Goal: Find contact information: Obtain details needed to contact an individual or organization

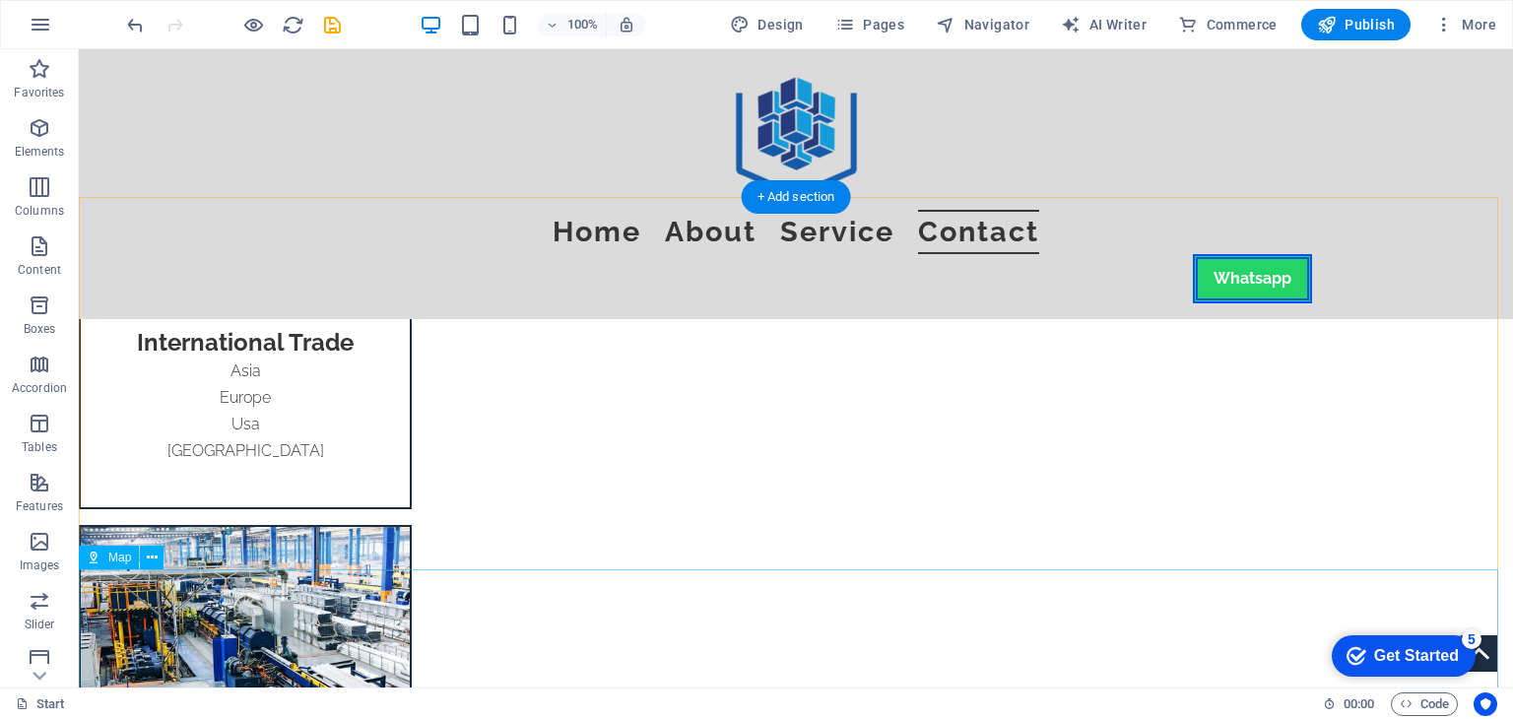
scroll to position [5730, 0]
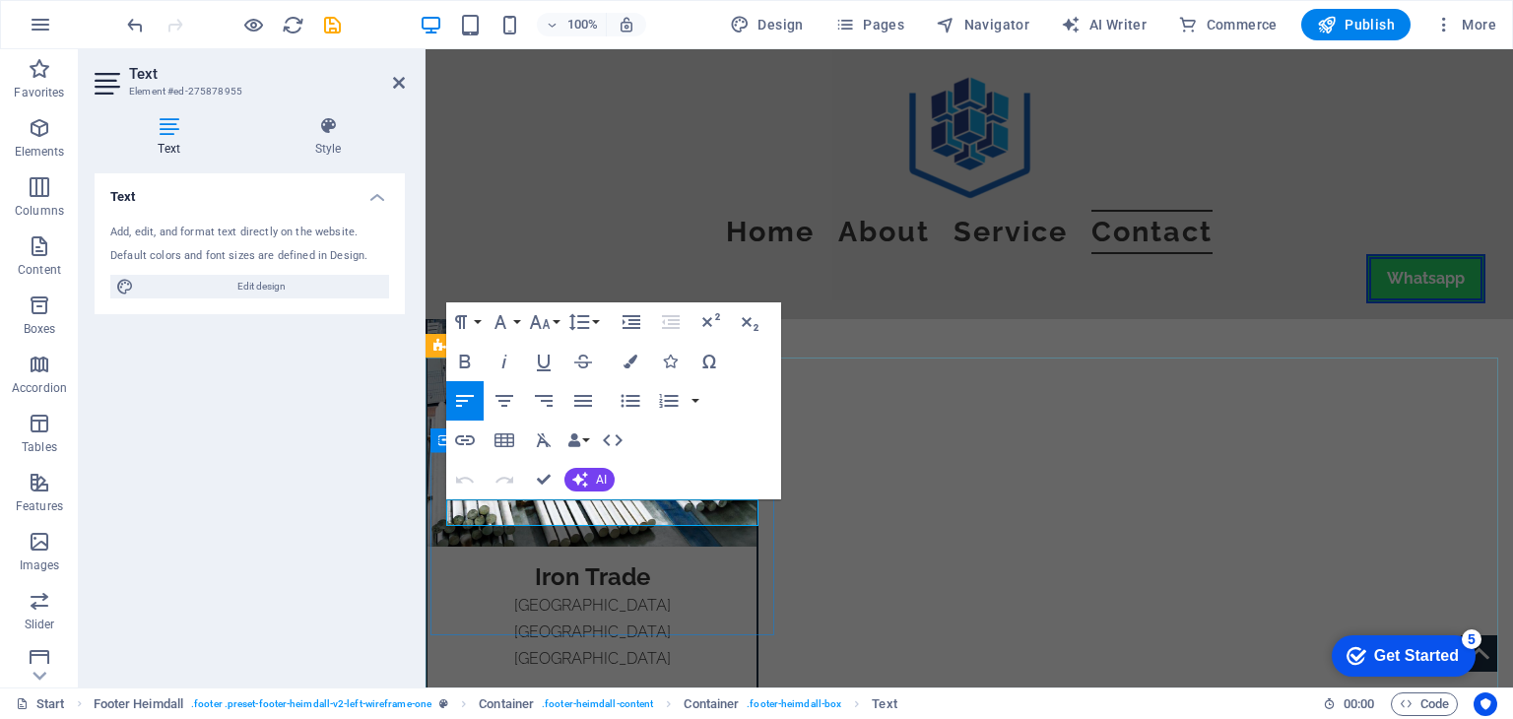
copy p "[GEOGRAPHIC_DATA] - [GEOGRAPHIC_DATA] - [GEOGRAPHIC_DATA]"
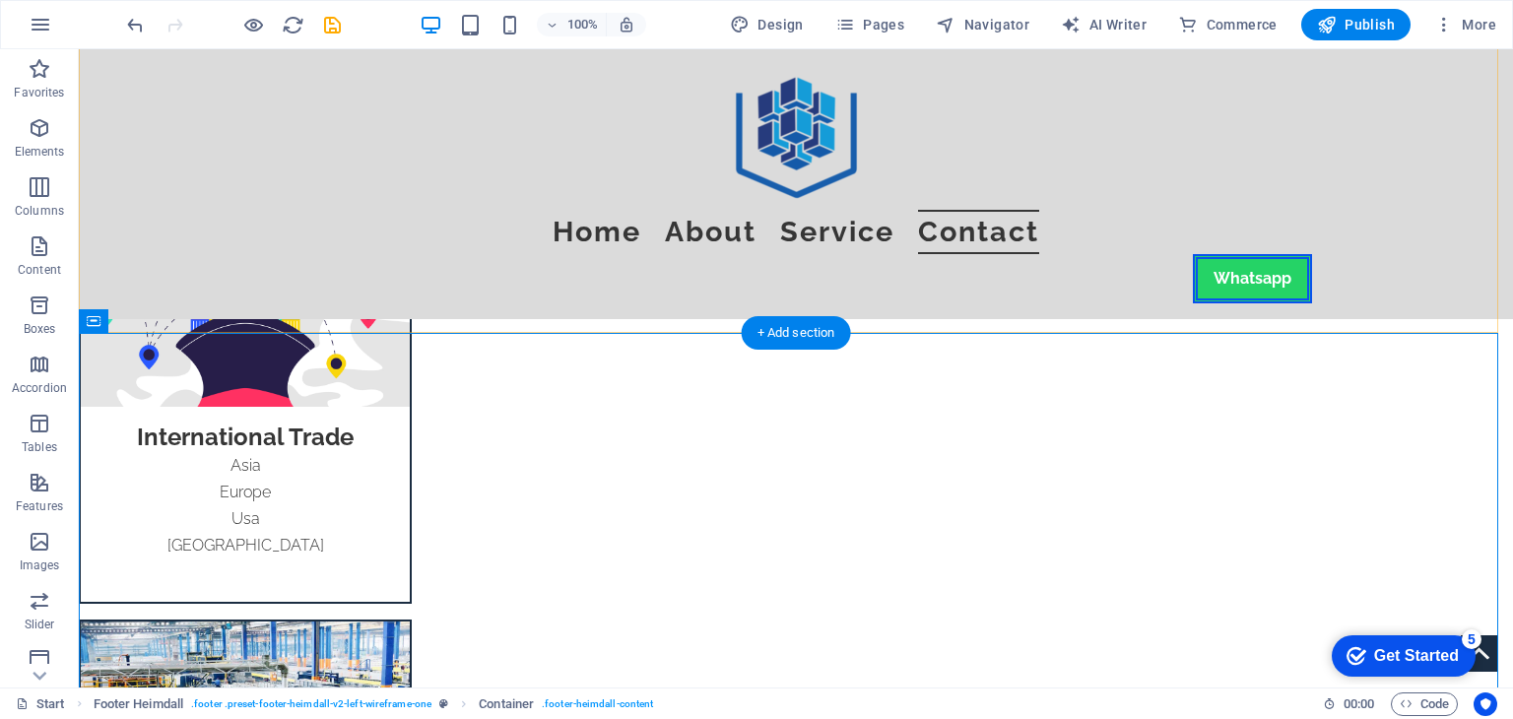
scroll to position [5829, 0]
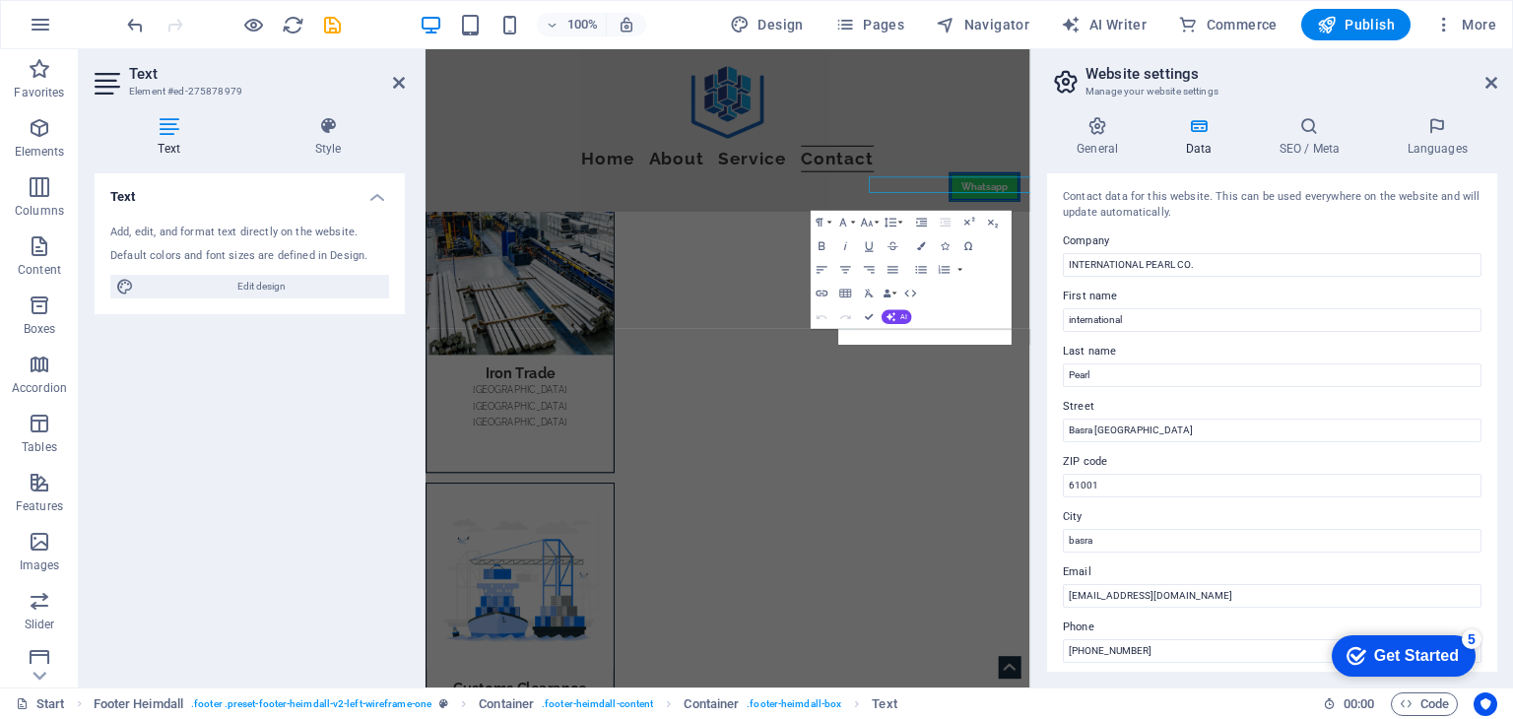
click at [1205, 415] on label "Street" at bounding box center [1272, 407] width 419 height 24
click at [1205, 419] on input "Basra [GEOGRAPHIC_DATA]" at bounding box center [1272, 431] width 419 height 24
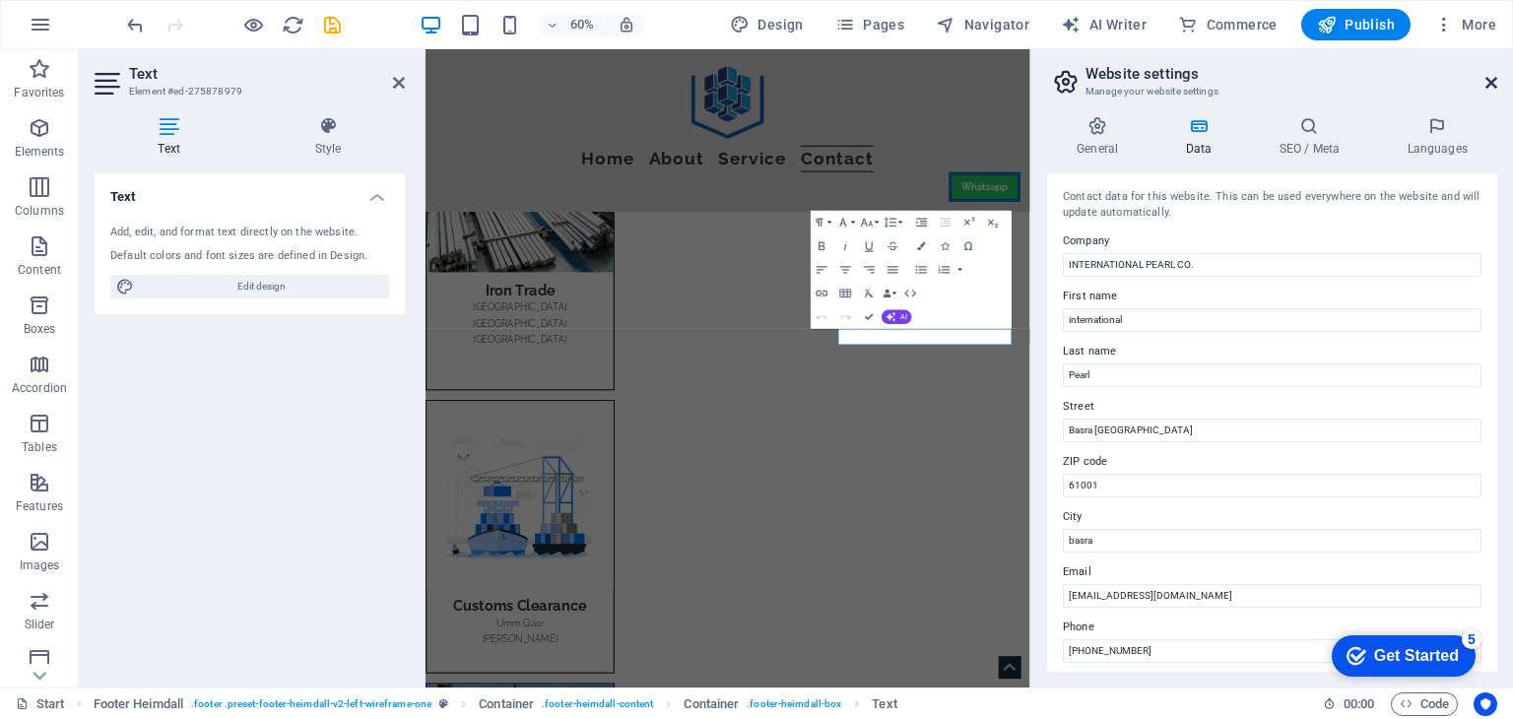
click at [1496, 77] on icon at bounding box center [1492, 83] width 12 height 16
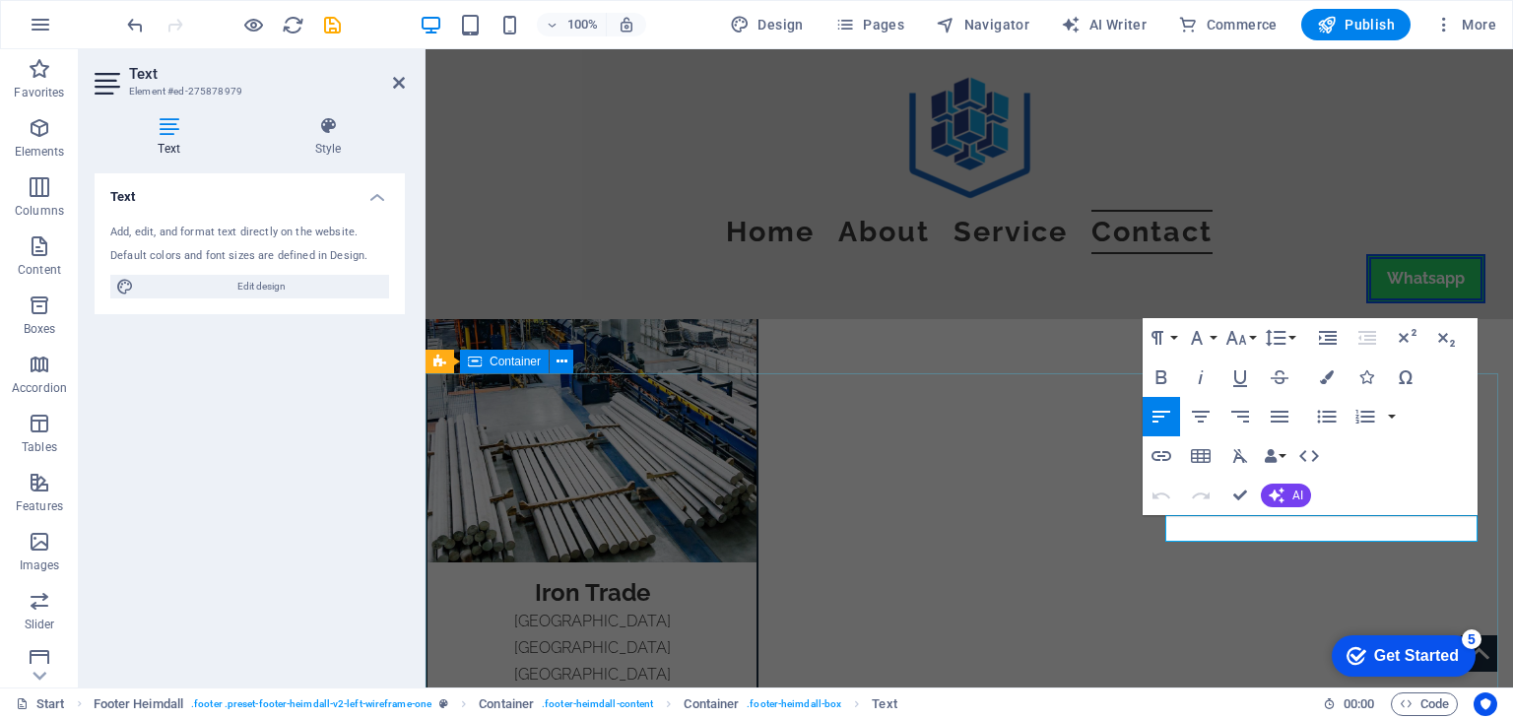
drag, startPoint x: 1372, startPoint y: 529, endPoint x: 1136, endPoint y: 534, distance: 236.5
copy link "[EMAIL_ADDRESS][DOMAIN_NAME]"
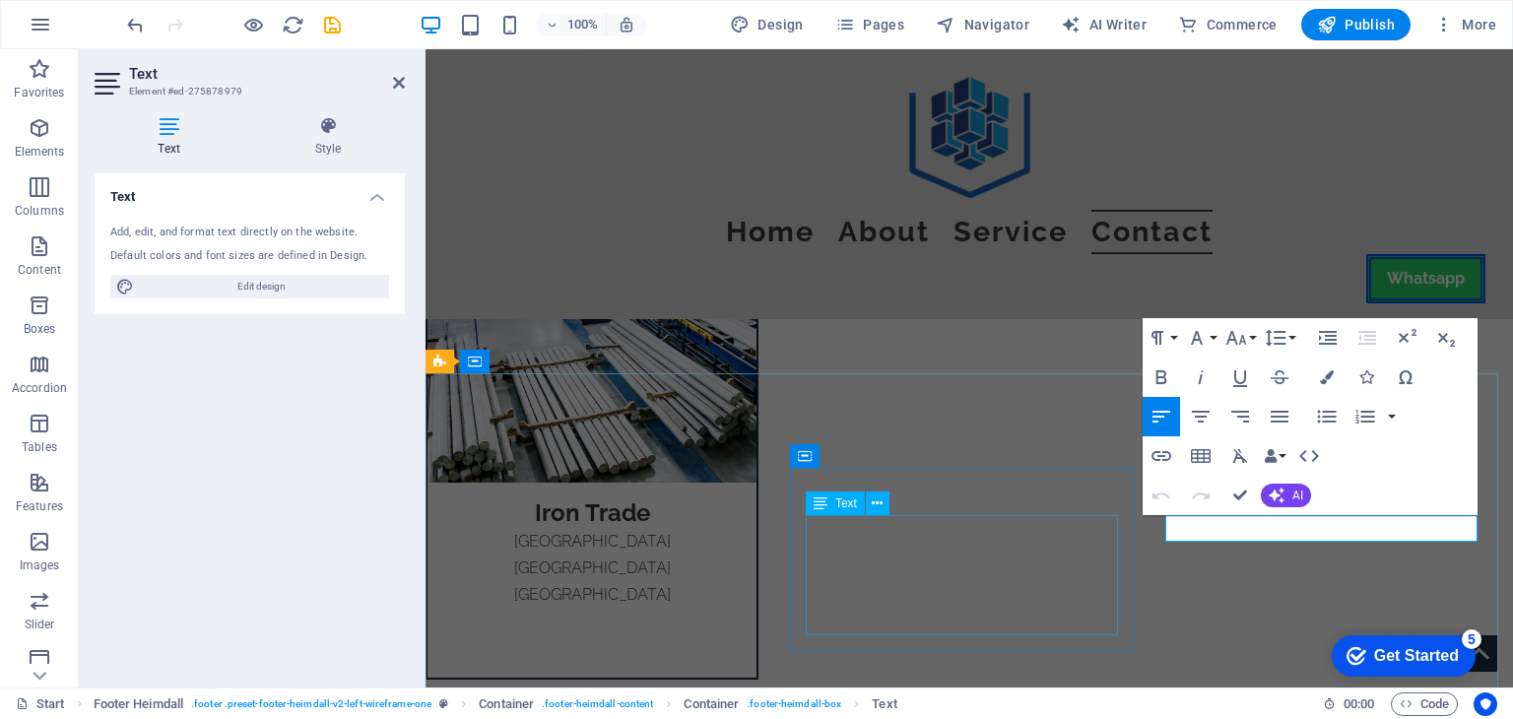
scroll to position [5813, 0]
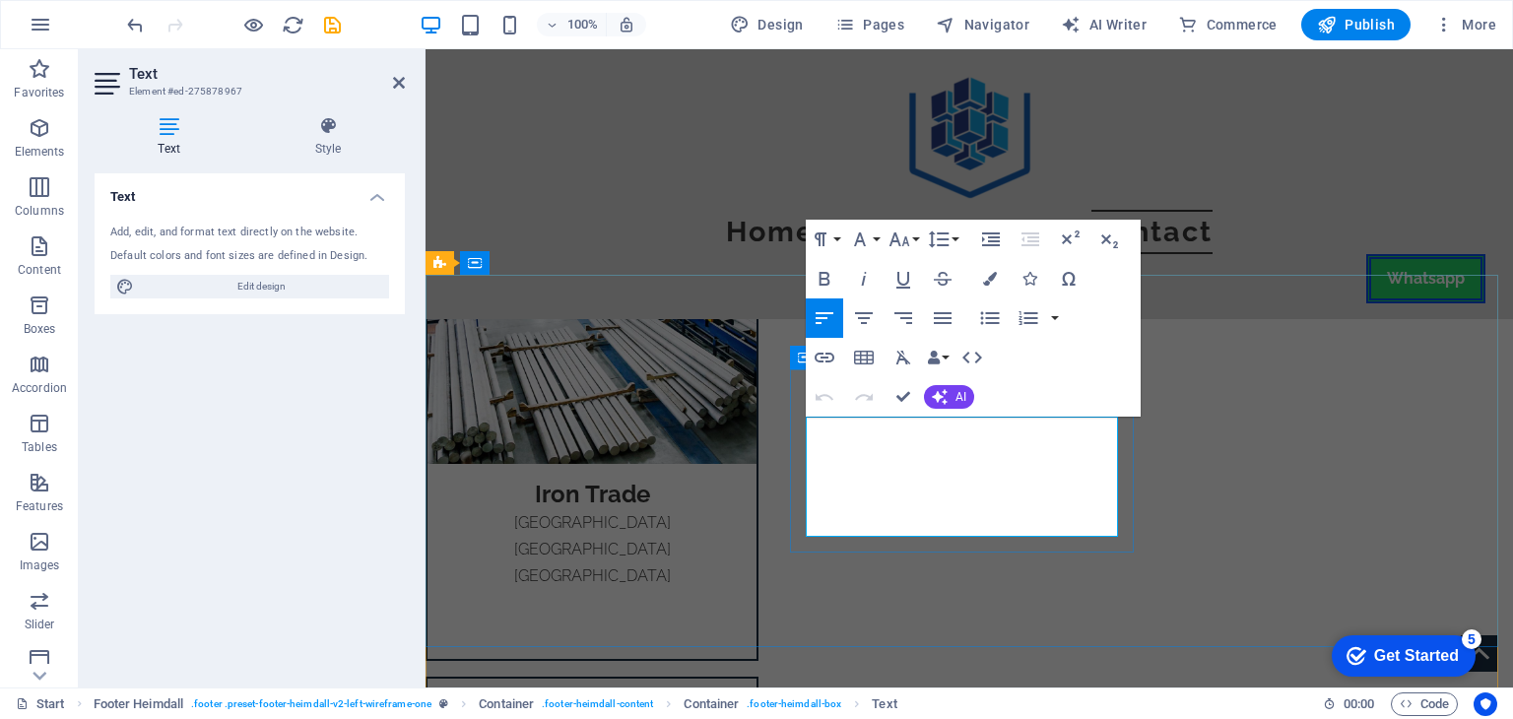
drag, startPoint x: 1009, startPoint y: 497, endPoint x: 867, endPoint y: 431, distance: 156.5
copy div "[PHONE_NUMBER] [PHONE_NUMBER] [PHONE_NUMBER]"
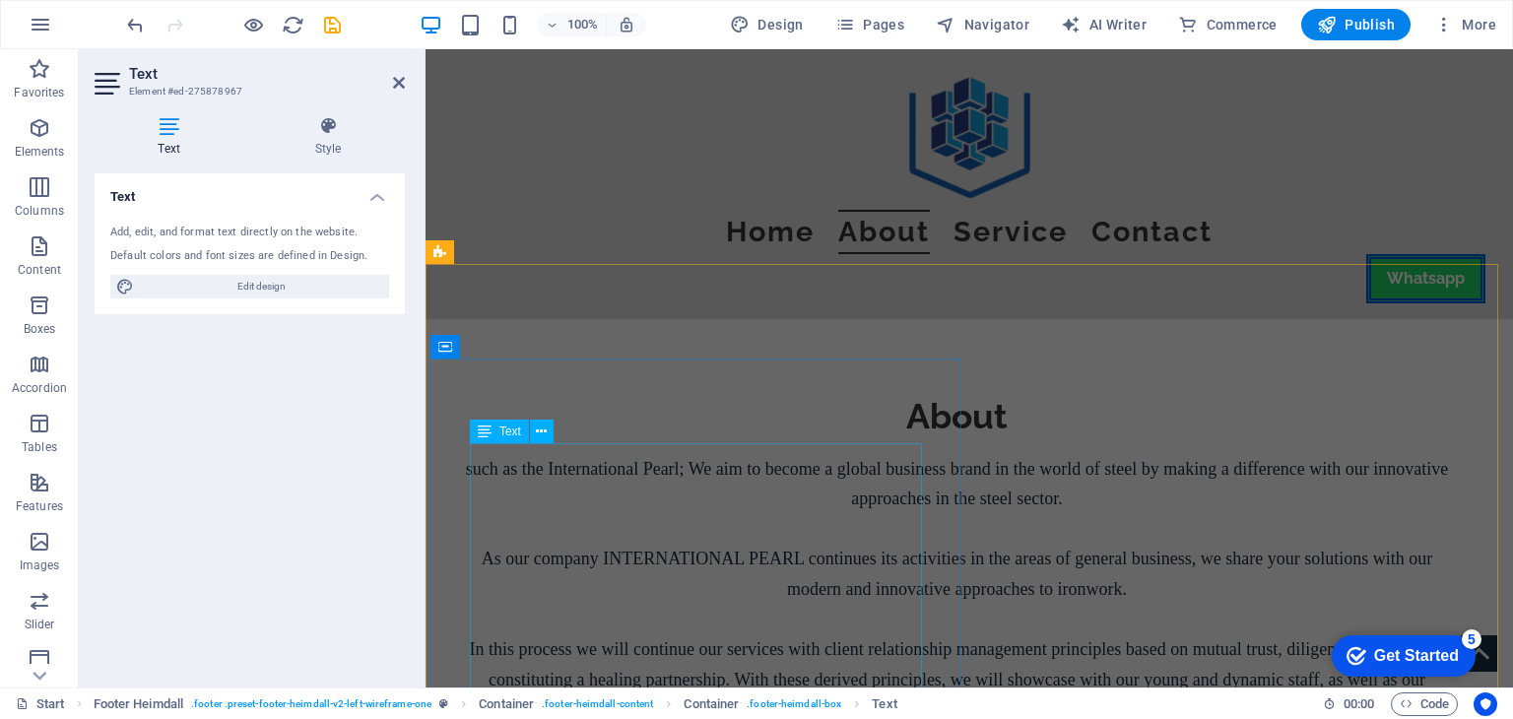
scroll to position [1675, 0]
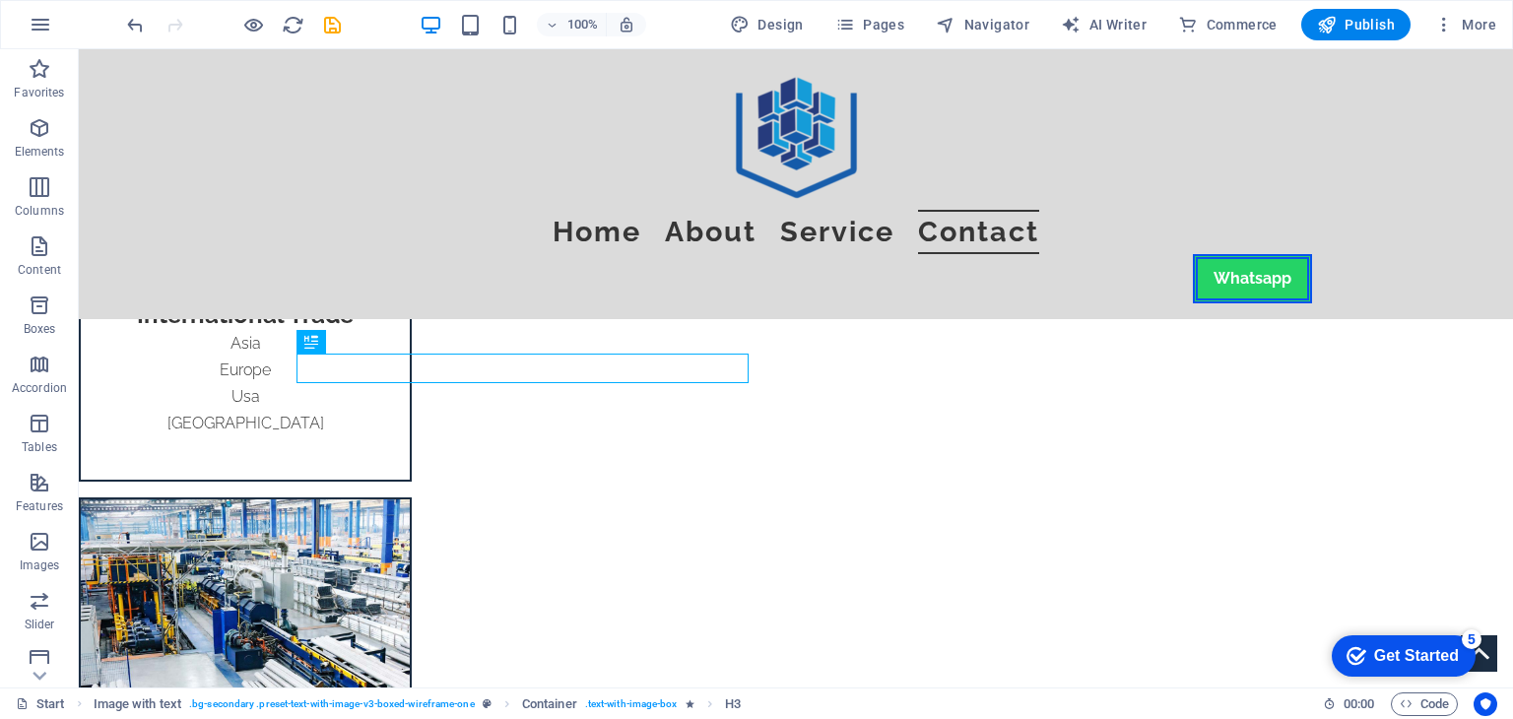
scroll to position [1718, 0]
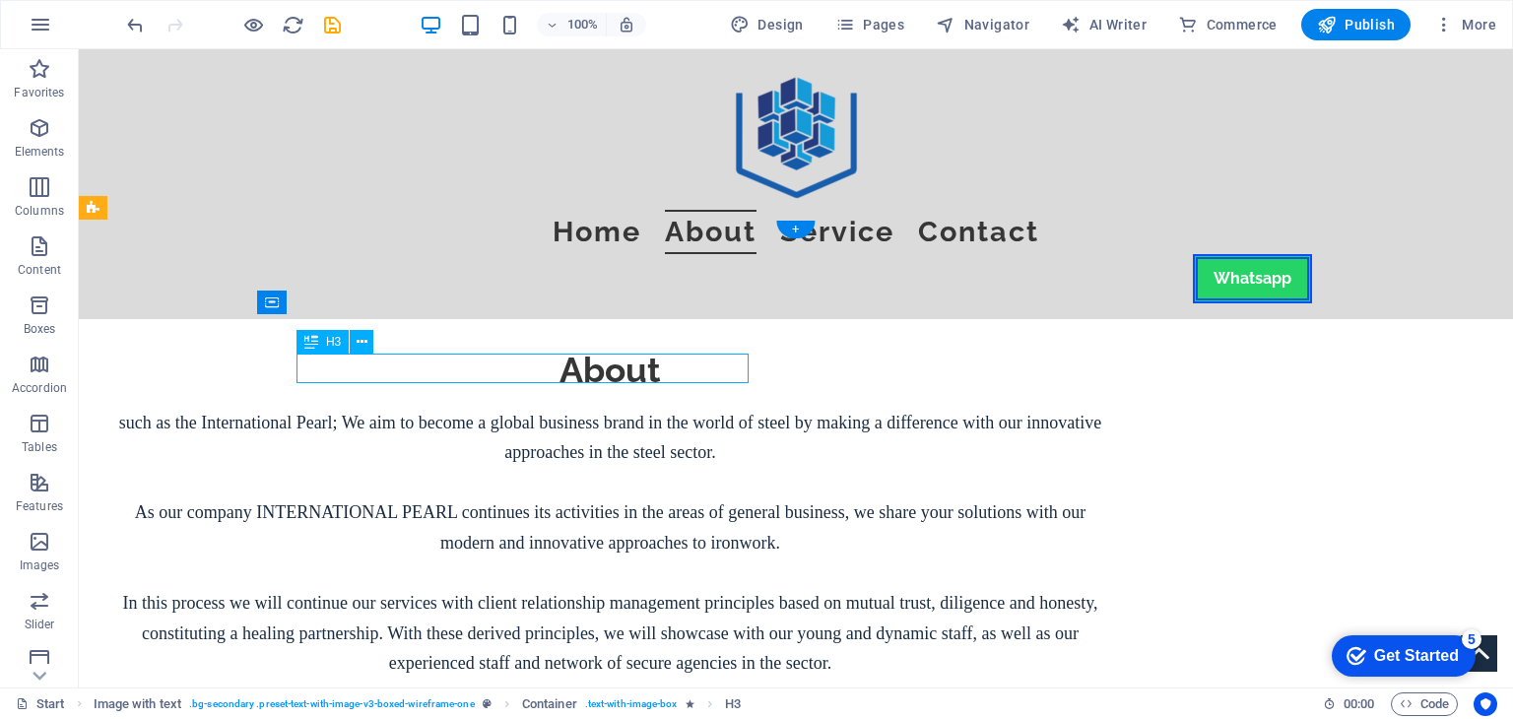
drag, startPoint x: 645, startPoint y: 367, endPoint x: 627, endPoint y: 367, distance: 18.7
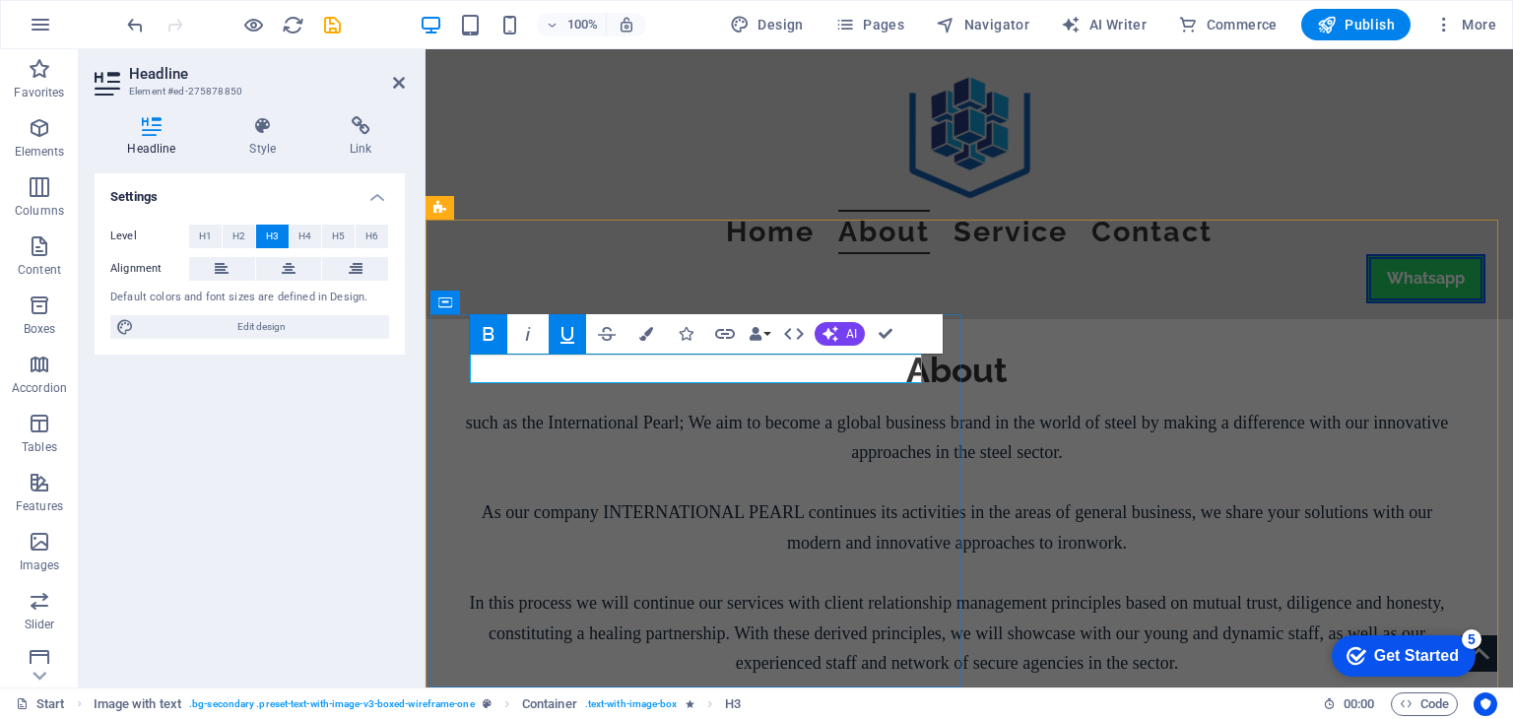
drag, startPoint x: 870, startPoint y: 369, endPoint x: 556, endPoint y: 378, distance: 314.4
copy strong "INTERNATIONAL PEARL CO."
